Goal: Check status: Check status

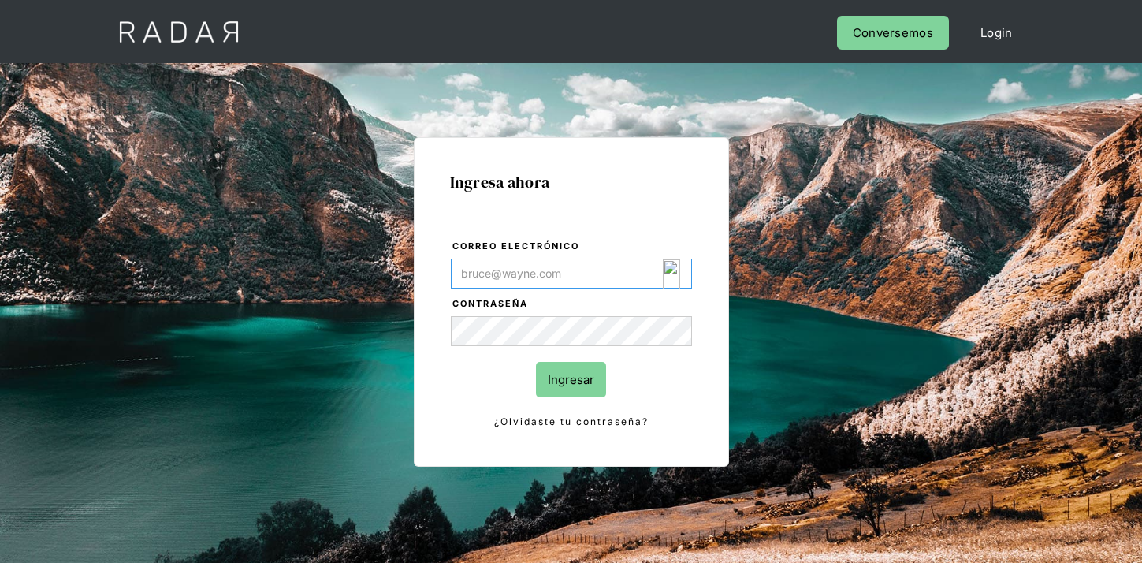
click at [664, 278] on img "Login Form" at bounding box center [672, 274] width 18 height 30
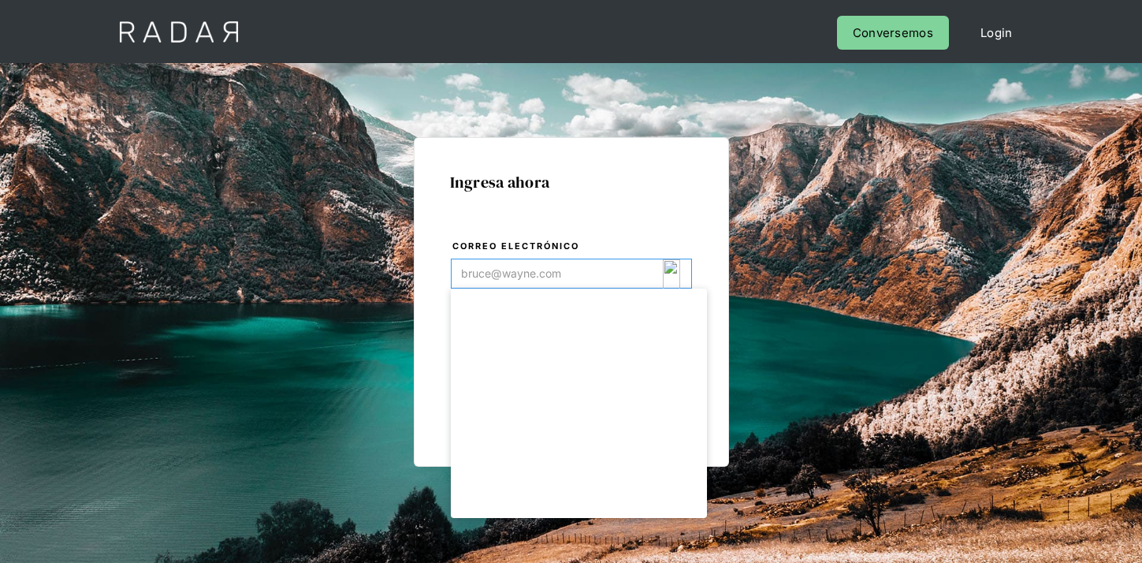
type input "[EMAIL_ADDRESS][DOMAIN_NAME]"
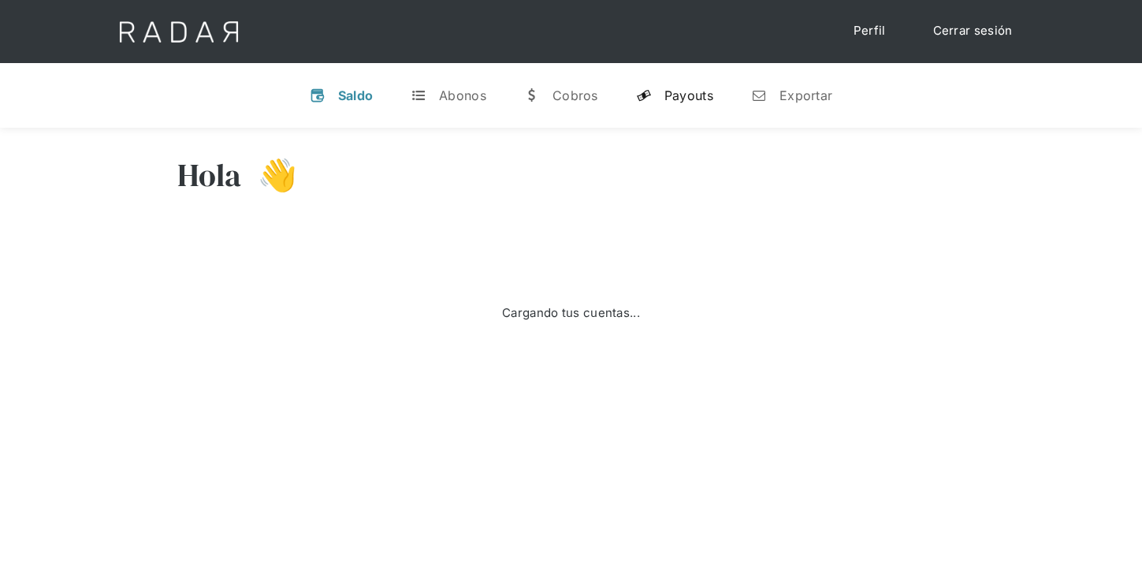
click at [652, 102] on link "y Payouts" at bounding box center [674, 95] width 102 height 41
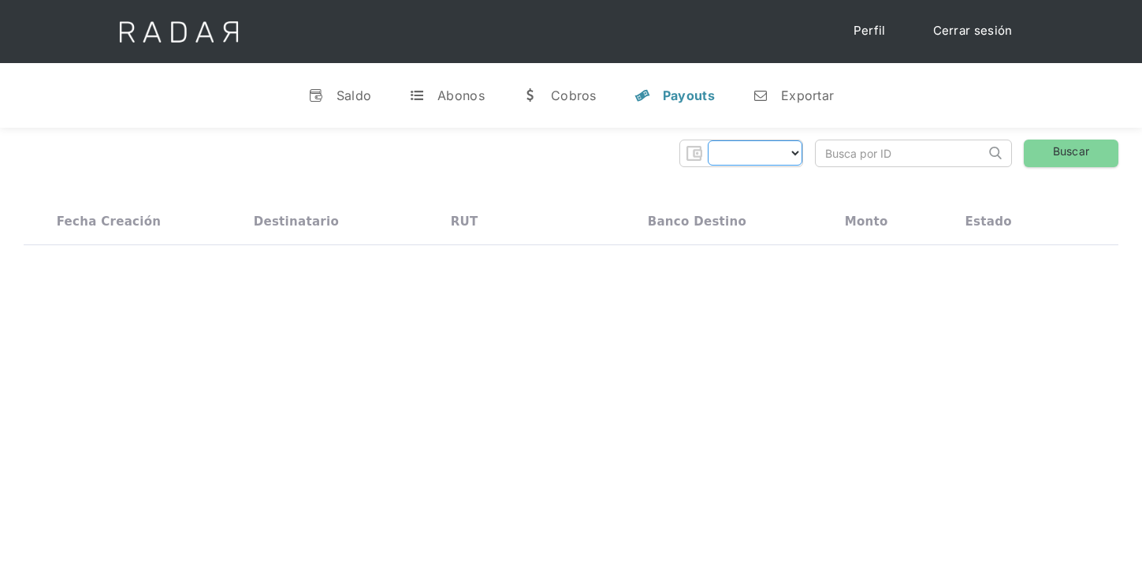
click at [756, 161] on select "Form" at bounding box center [755, 152] width 95 height 25
click at [754, 152] on select "CLPRO SpA. [PERSON_NAME] SpA. Urigol SpA. Bysolutions SpA. Clmax SpA. Andes Pay…" at bounding box center [712, 152] width 180 height 25
click at [742, 152] on select "CLPRO SpA. [PERSON_NAME] SpA. Urigol SpA. Bysolutions SpA. Clmax SpA. Andes Pay…" at bounding box center [712, 152] width 180 height 25
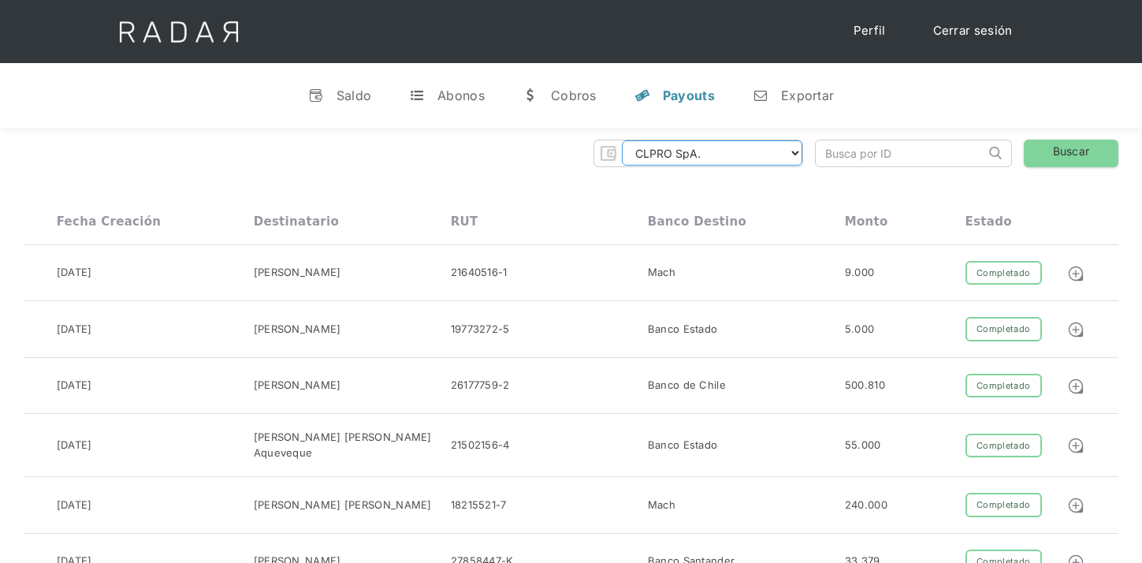
select select "clpro-rt"
click at [625, 140] on select "CLPRO SpA. [PERSON_NAME] SpA. Urigol SpA. Bysolutions SpA. Clmax SpA. Andes Pay…" at bounding box center [712, 152] width 180 height 25
click at [869, 166] on input "search" at bounding box center [900, 153] width 169 height 26
paste input "b7f46621-28c1-4225-9e80-dfc8c1bb6fbd"
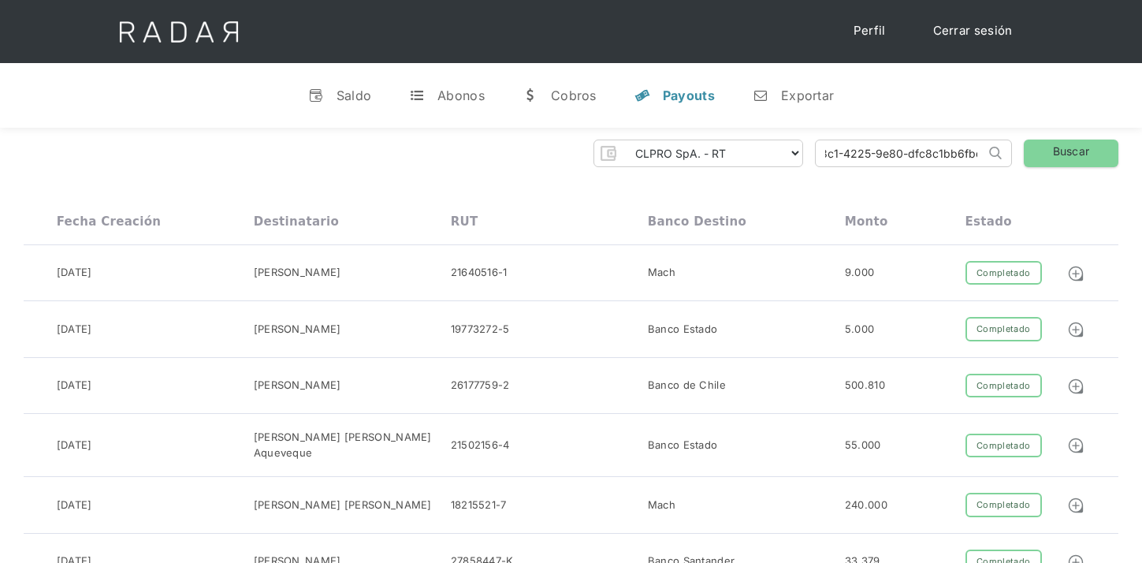
type input "b7f46621-28c1-4225-9e80-dfc8c1bb6fbd"
click at [1060, 156] on link "Buscar" at bounding box center [1071, 153] width 95 height 28
click at [1069, 165] on link "Buscar" at bounding box center [1071, 153] width 95 height 28
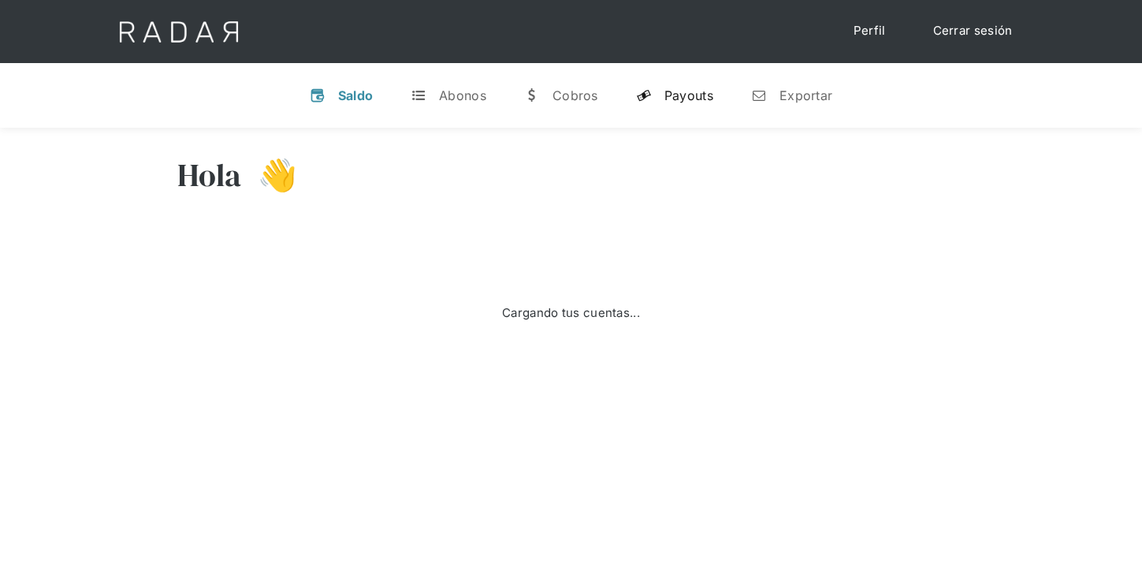
click at [671, 100] on div "Payouts" at bounding box center [688, 95] width 49 height 16
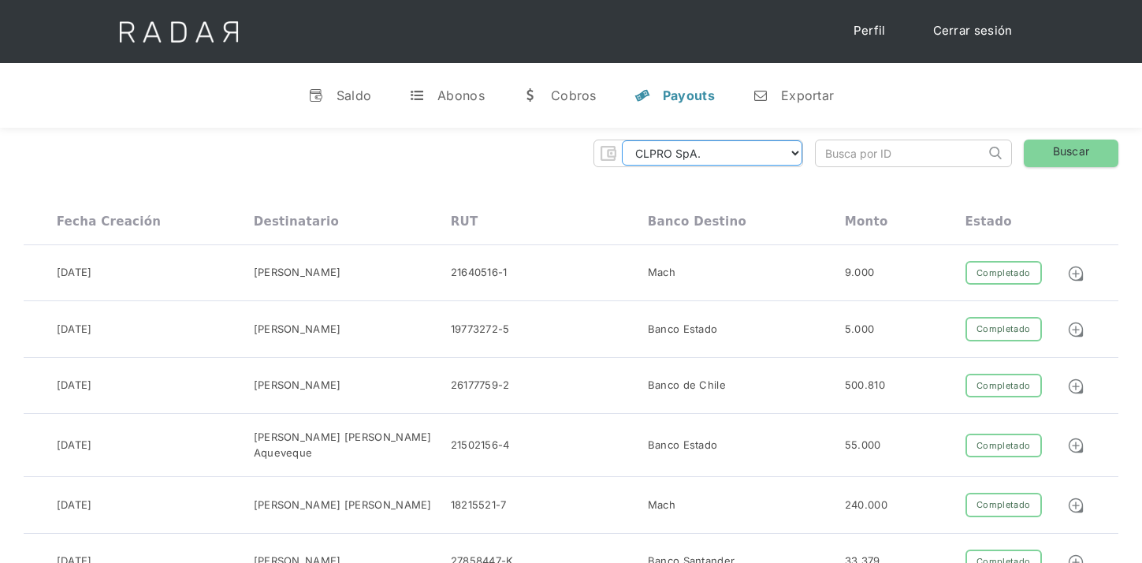
click at [729, 145] on select "CLPRO SpA. [PERSON_NAME] SpA. Urigol SpA. Bysolutions SpA. Clmax SpA. Andes Pay…" at bounding box center [712, 152] width 180 height 25
select select "clpro-rt"
click at [625, 140] on select "CLPRO SpA. [PERSON_NAME] SpA. Urigol SpA. Bysolutions SpA. Clmax SpA. Andes Pay…" at bounding box center [712, 152] width 180 height 25
click at [897, 163] on input "search" at bounding box center [900, 153] width 169 height 26
paste input "b7f46621-28c1-4225-9e80-dfc8c1bb6fbd"
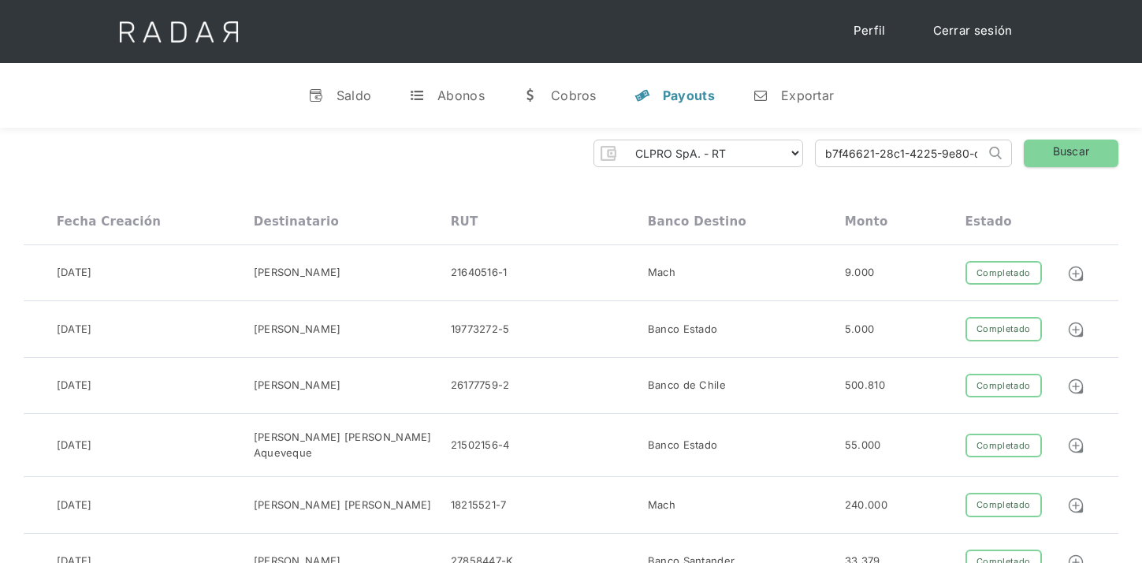
scroll to position [0, 66]
type input "b7f46621-28c1-4225-9e80-dfc8c1bb6fbd"
click input "Search" at bounding box center [0, 0] width 0 height 0
click at [1065, 150] on link "Buscar" at bounding box center [1071, 153] width 95 height 28
